Goal: Find specific page/section: Find specific page/section

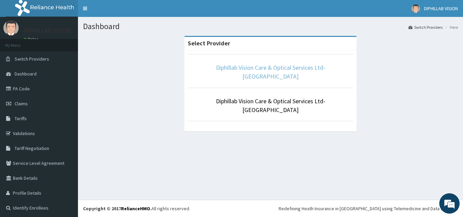
click at [241, 67] on link "Diphillab Vision Care & Optical Services Ltd- [GEOGRAPHIC_DATA]" at bounding box center [270, 72] width 109 height 17
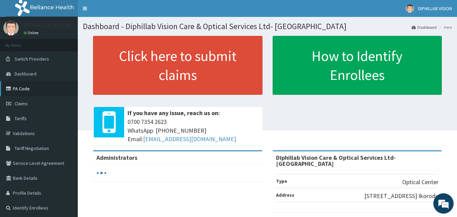
click at [24, 88] on link "PA Code" at bounding box center [39, 88] width 78 height 15
